Goal: Information Seeking & Learning: Learn about a topic

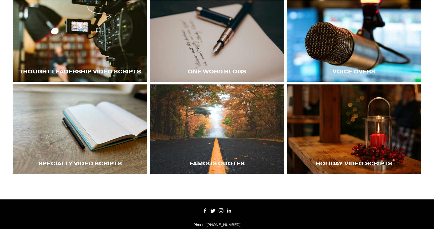
scroll to position [145, 0]
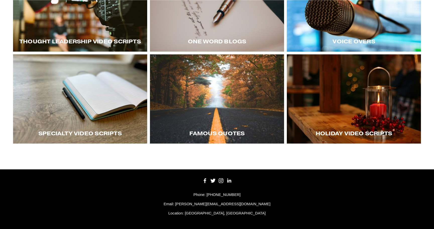
click at [100, 114] on div at bounding box center [80, 98] width 134 height 89
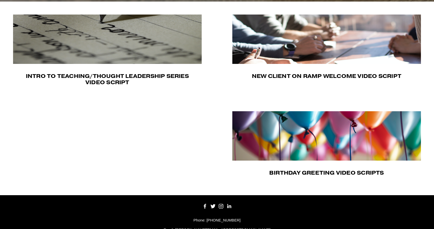
scroll to position [167, 0]
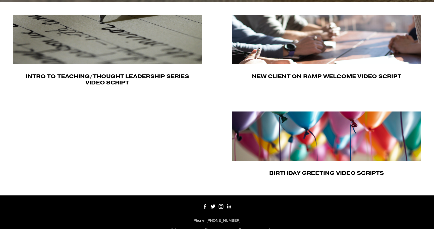
click at [300, 123] on img at bounding box center [326, 136] width 189 height 49
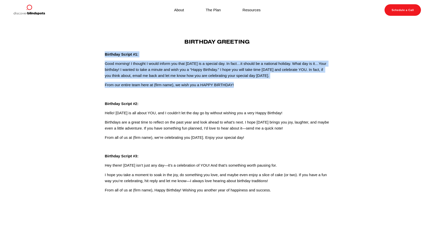
drag, startPoint x: 240, startPoint y: 87, endPoint x: 92, endPoint y: 57, distance: 151.3
click at [92, 57] on article "Aug 29 Written By Fletcher Riddle Birthday Greeting Birthday Script #1: Good mo…" at bounding box center [217, 120] width 434 height 199
copy div "Birthday Script #1: Good morning! I thought I would inform you that today is a …"
